Goal: Task Accomplishment & Management: Use online tool/utility

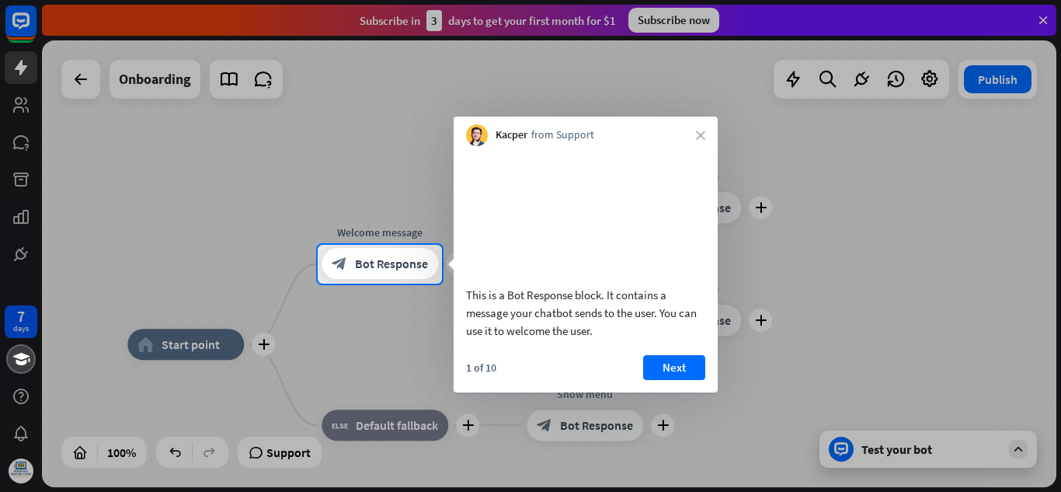
click at [690, 380] on button "Next" at bounding box center [674, 367] width 62 height 25
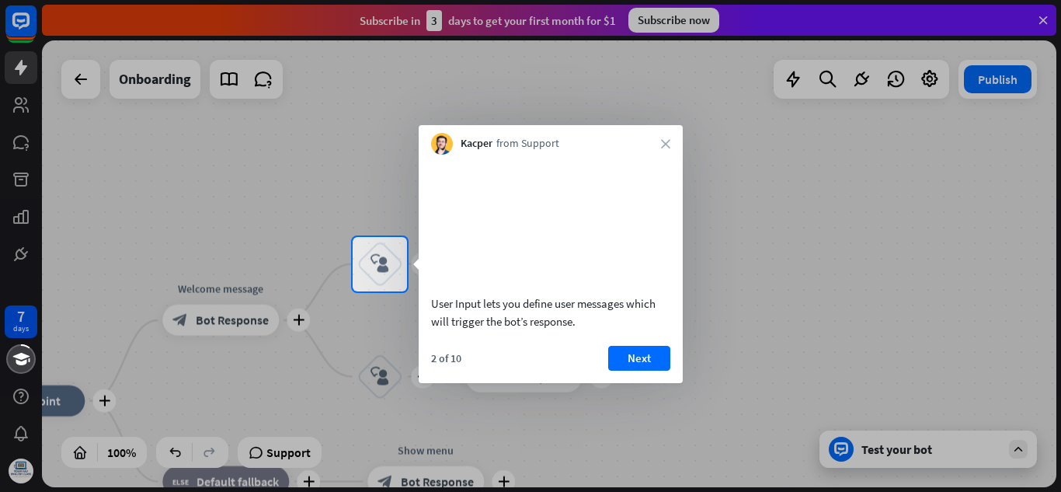
click at [632, 370] on button "Next" at bounding box center [639, 358] width 62 height 25
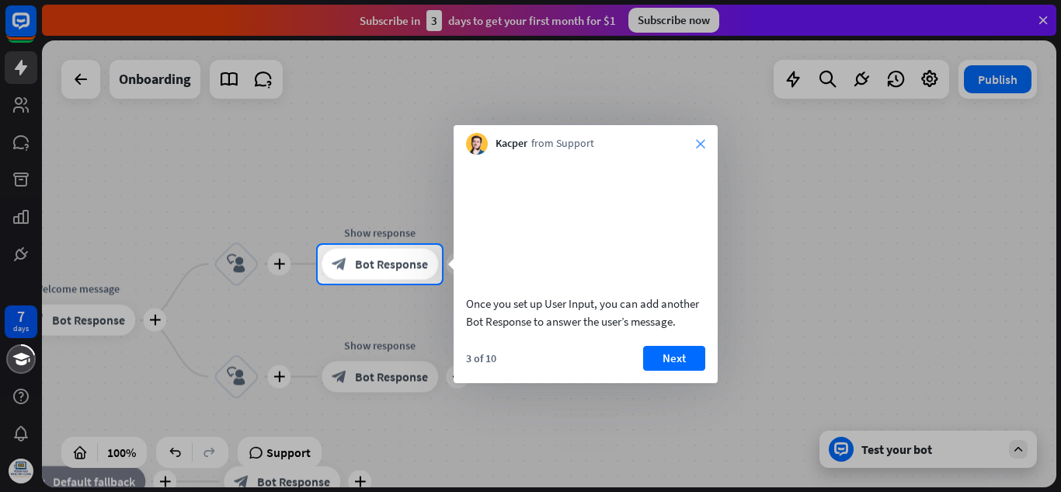
click at [698, 141] on icon "close" at bounding box center [700, 143] width 9 height 9
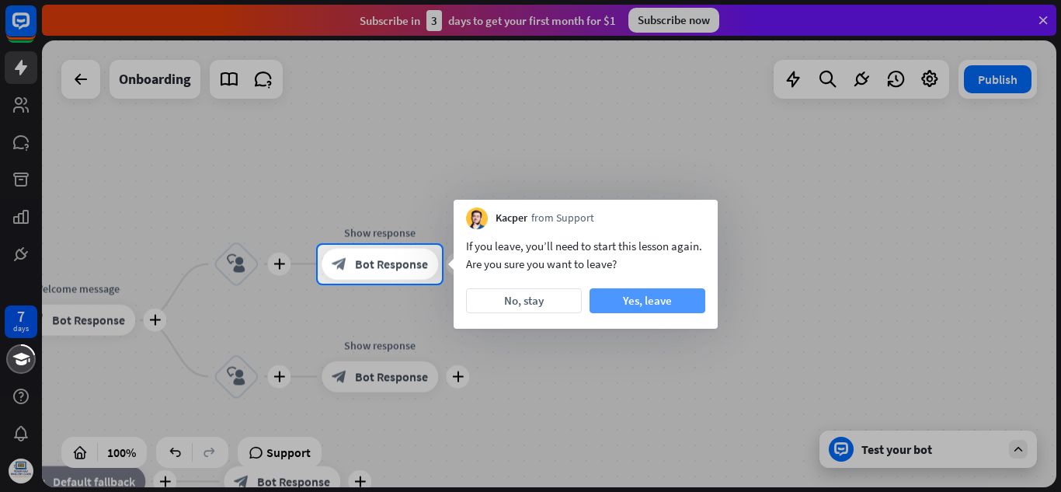
click at [636, 304] on button "Yes, leave" at bounding box center [647, 300] width 116 height 25
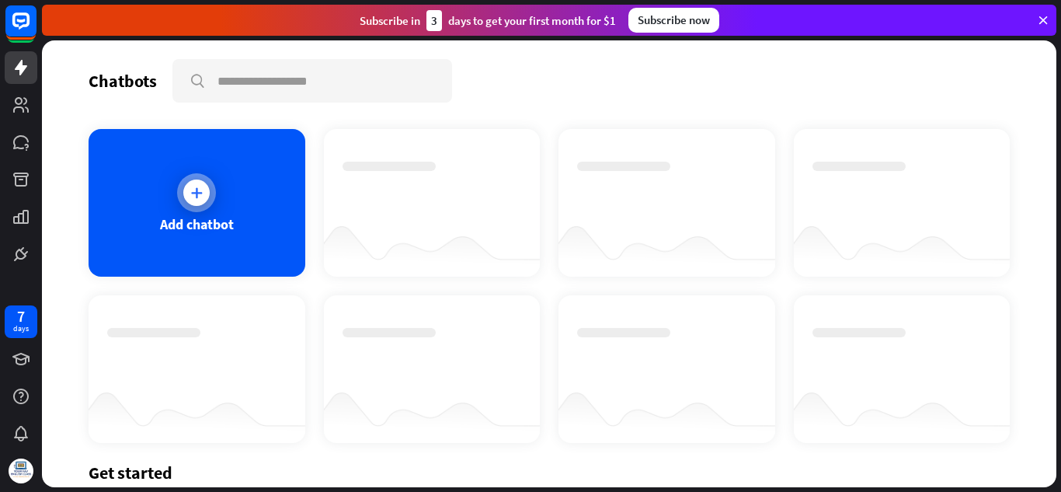
click at [234, 189] on div "Add chatbot" at bounding box center [197, 203] width 217 height 148
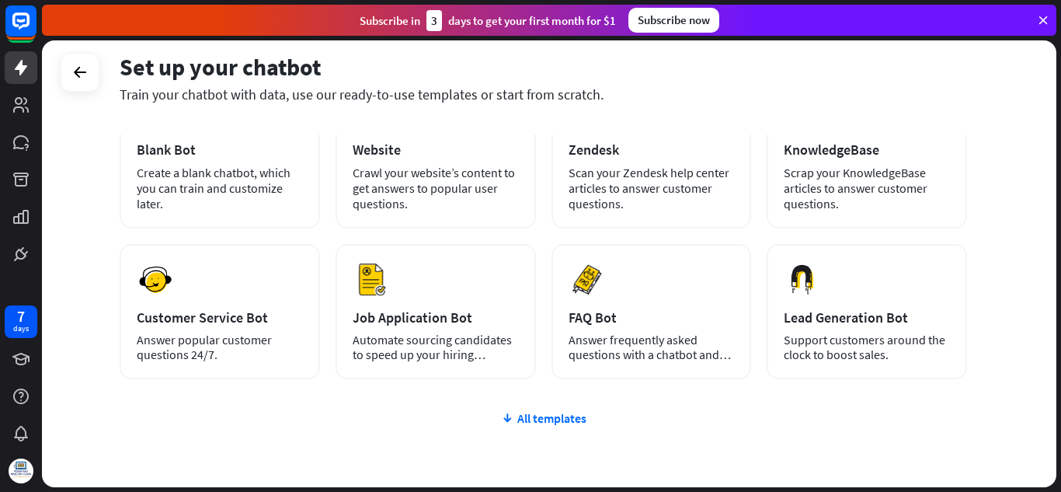
scroll to position [155, 0]
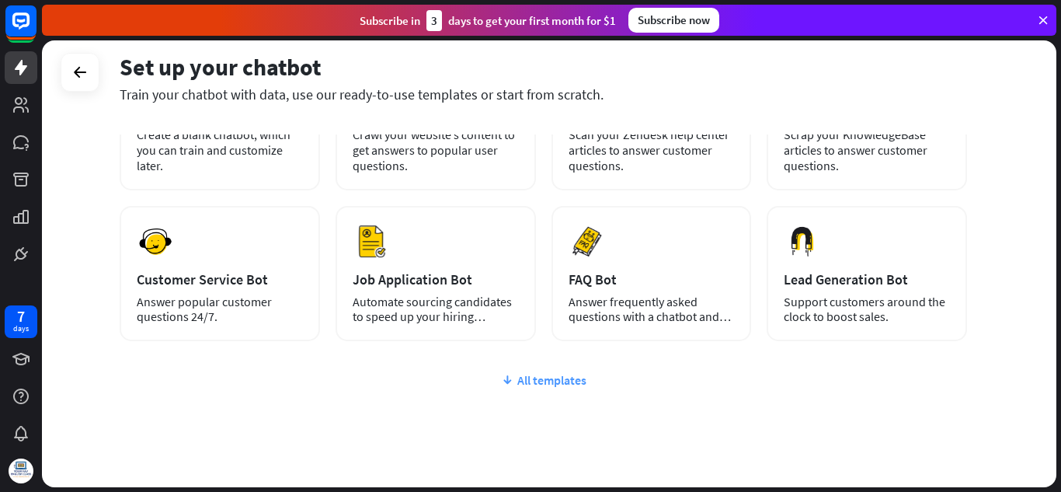
click at [545, 387] on div "plus Blank Bot Create a blank chatbot, which you can train and customize later.…" at bounding box center [543, 288] width 847 height 478
click at [549, 374] on div "All templates" at bounding box center [543, 380] width 847 height 16
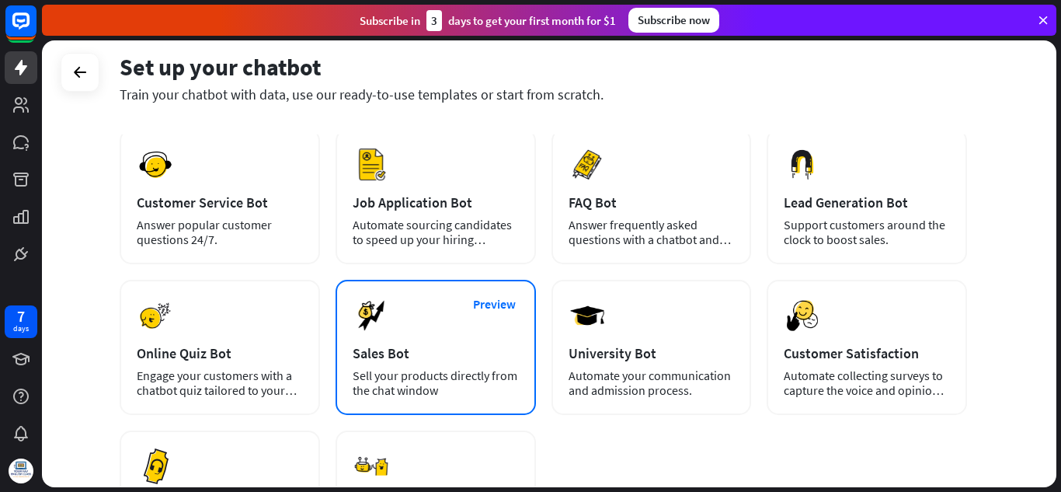
scroll to position [233, 0]
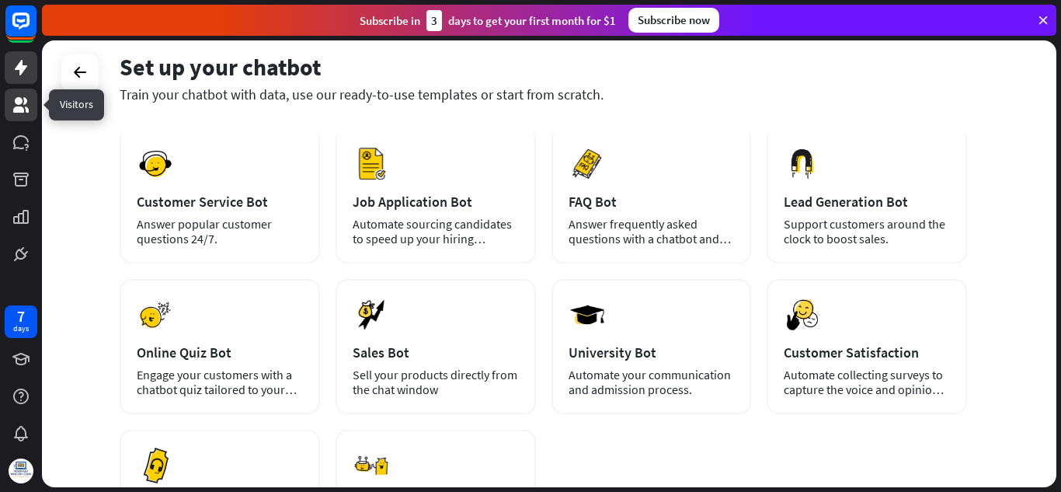
click at [22, 103] on icon at bounding box center [21, 105] width 16 height 16
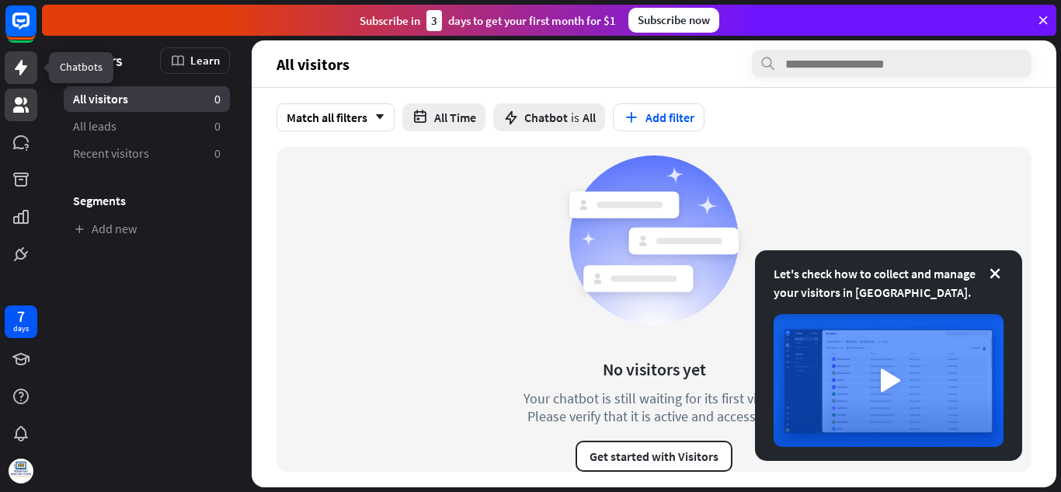
click at [24, 64] on icon at bounding box center [21, 67] width 19 height 19
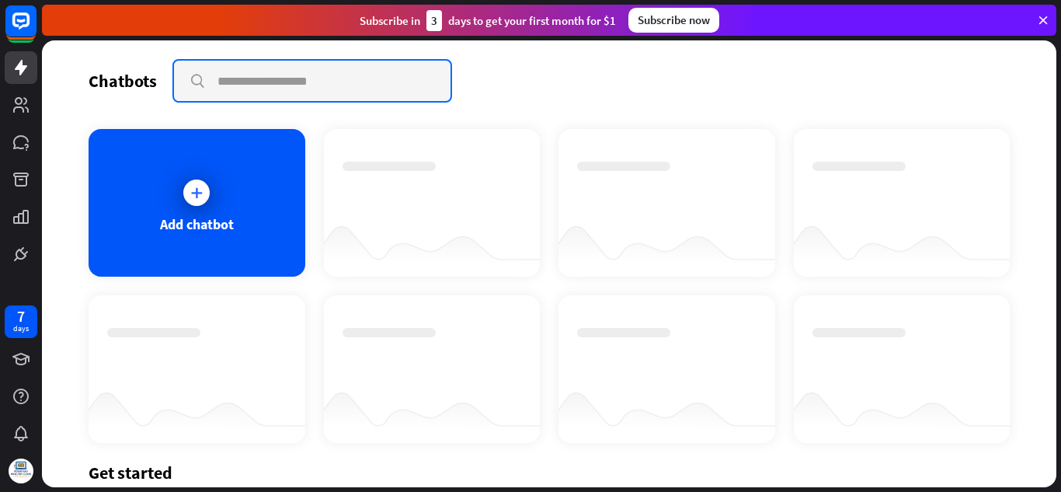
click at [280, 85] on input "text" at bounding box center [312, 81] width 276 height 40
type input "**********"
click at [193, 89] on input "**********" at bounding box center [312, 81] width 276 height 40
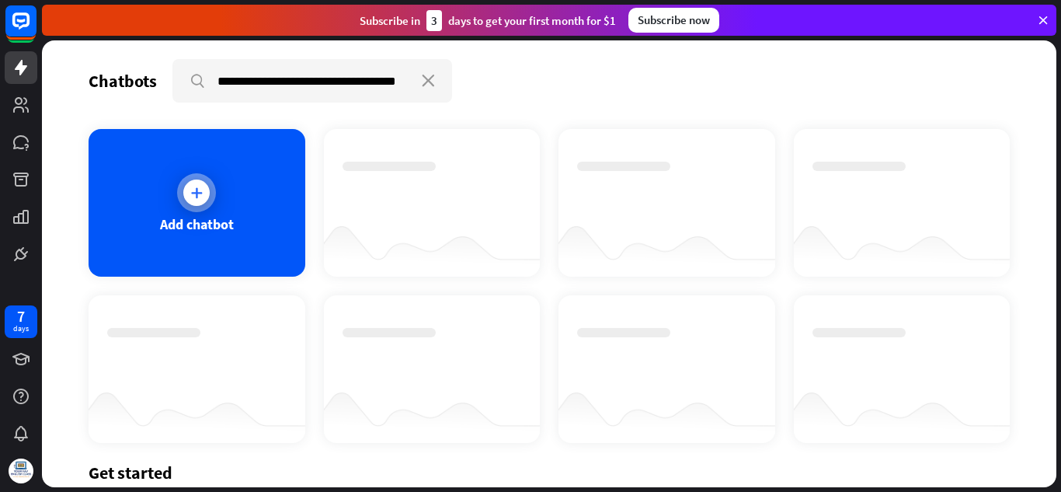
click at [207, 202] on div at bounding box center [196, 192] width 39 height 39
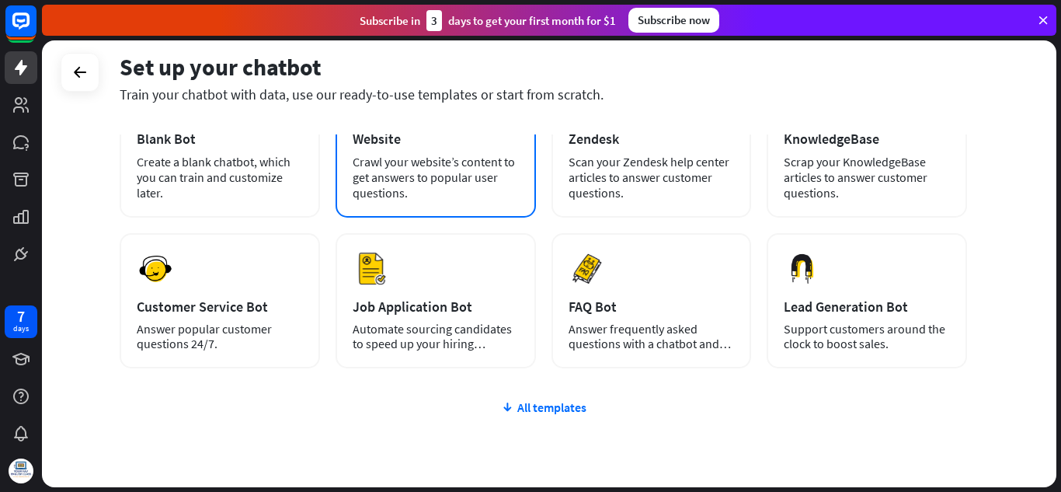
scroll to position [155, 0]
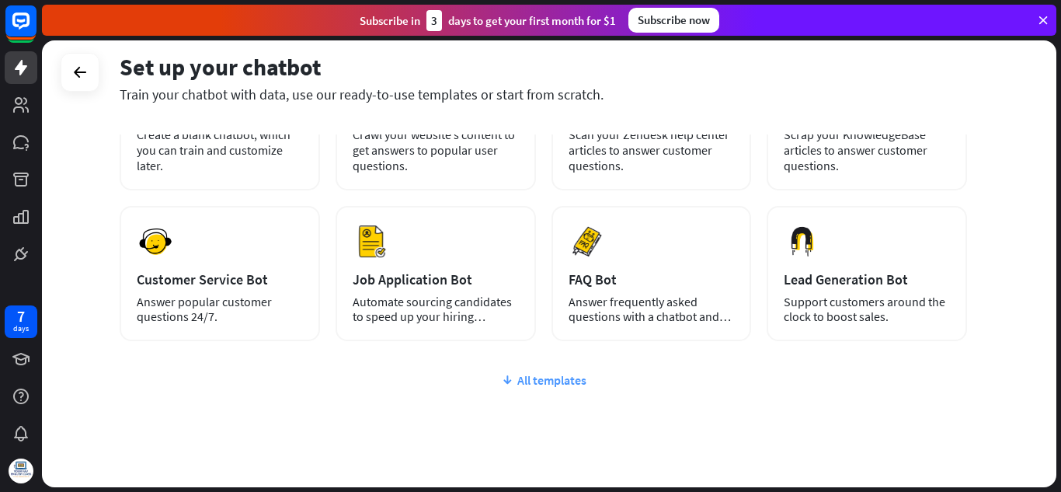
click at [559, 379] on div "All templates" at bounding box center [543, 380] width 847 height 16
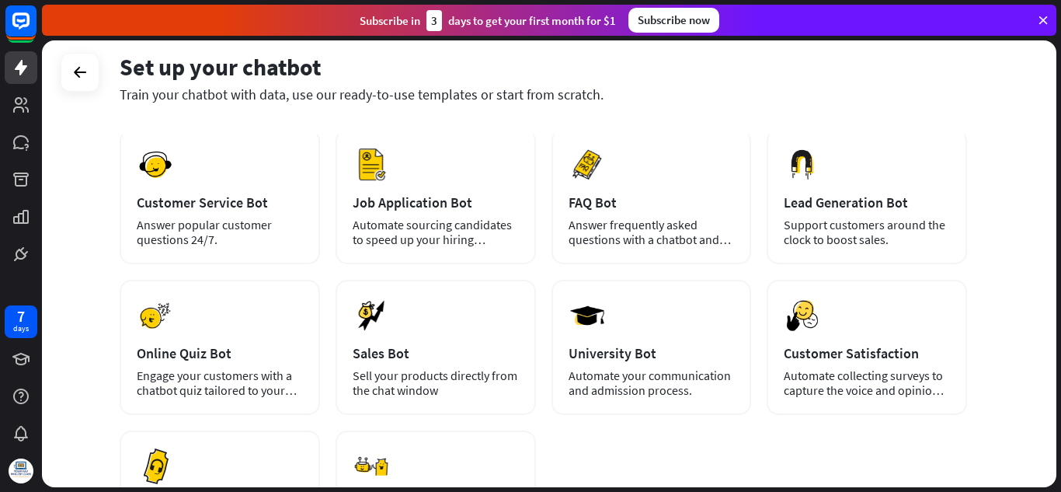
scroll to position [233, 0]
